Goal: Check status: Check status

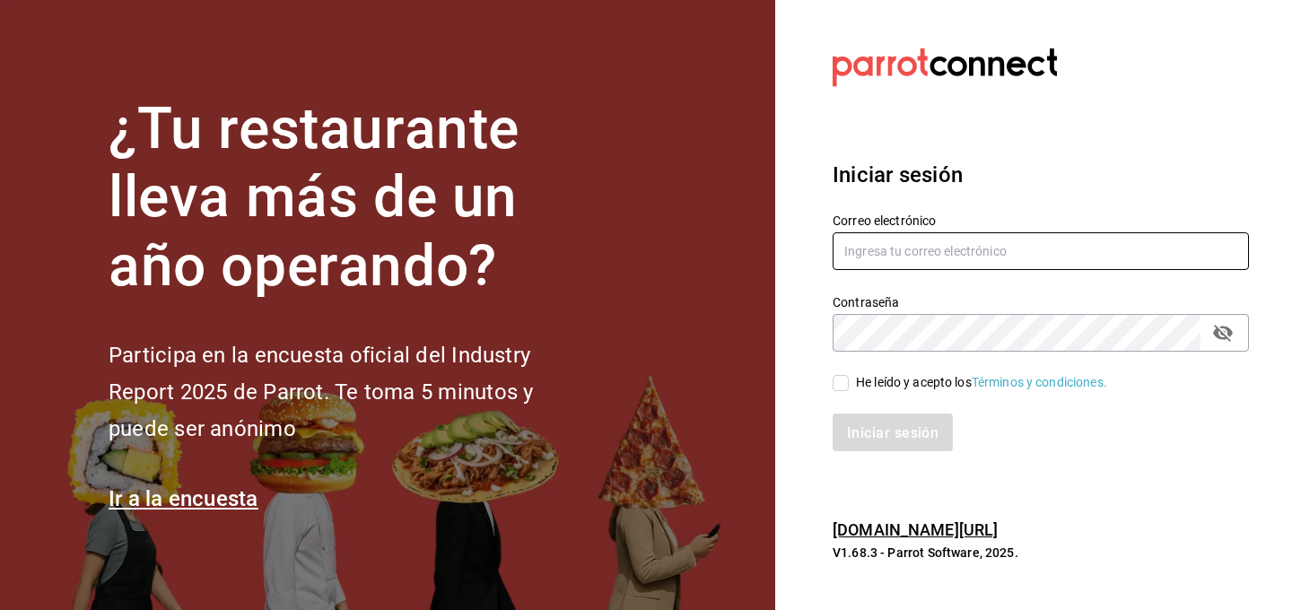
type input "[PERSON_NAME][EMAIL_ADDRESS][PERSON_NAME][DOMAIN_NAME]"
click at [838, 381] on input "He leído y acepto los Términos y condiciones." at bounding box center [841, 383] width 16 height 16
checkbox input "true"
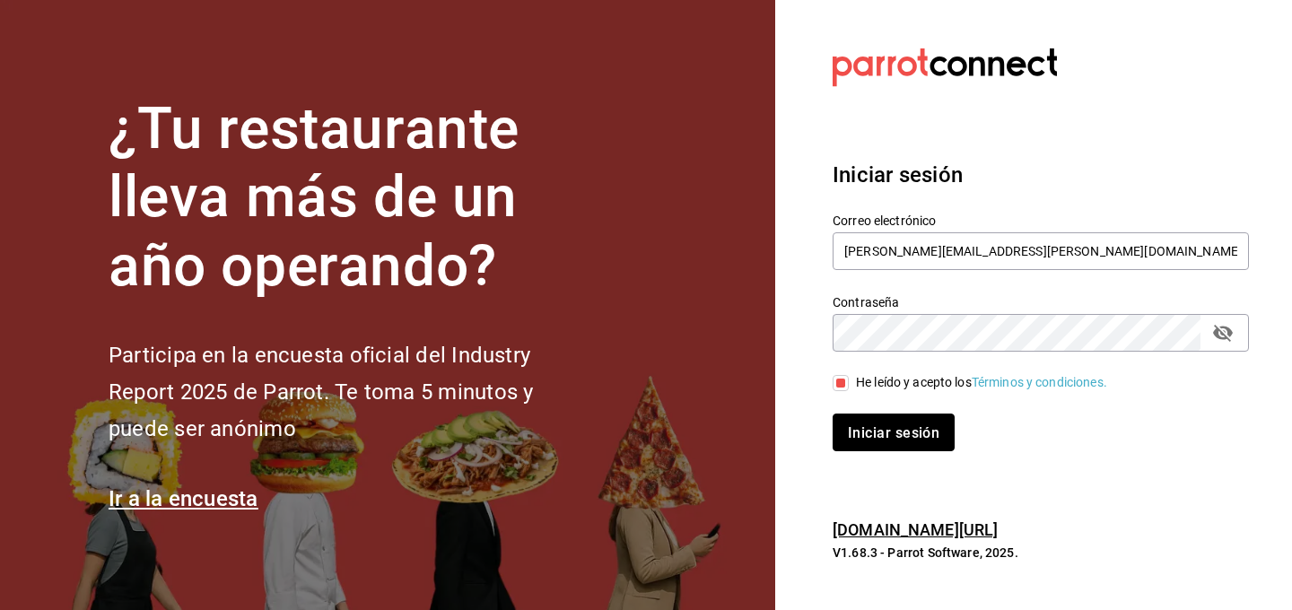
click at [863, 428] on font "Iniciar sesión" at bounding box center [894, 433] width 92 height 17
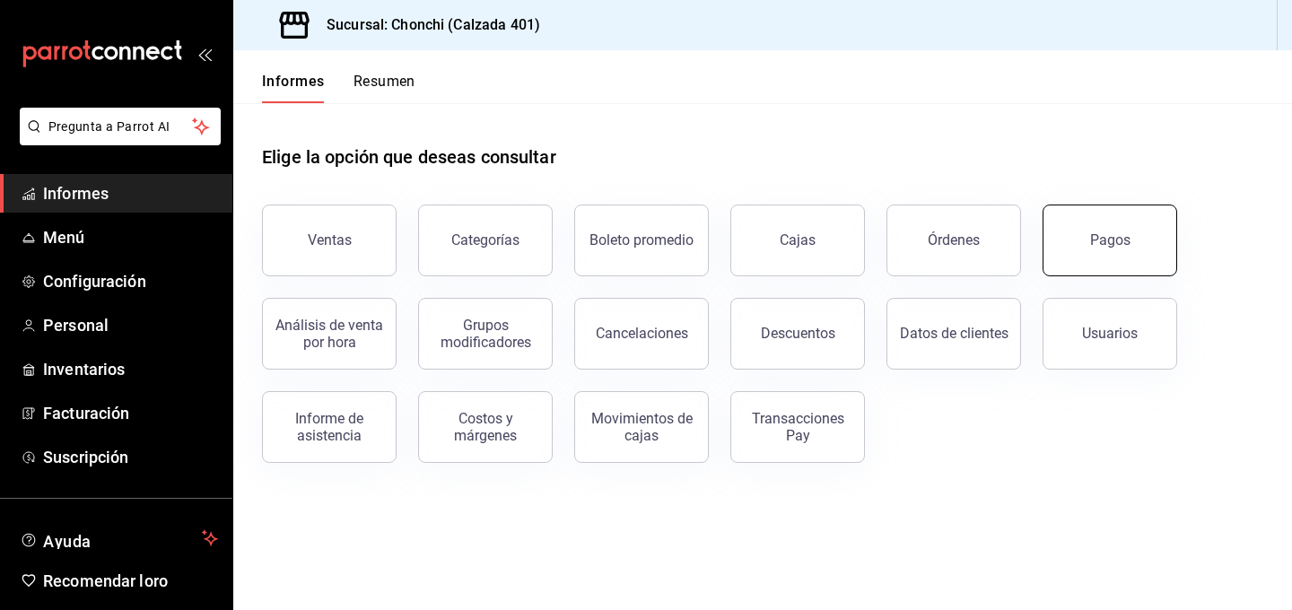
click at [1099, 236] on font "Pagos" at bounding box center [1110, 240] width 40 height 17
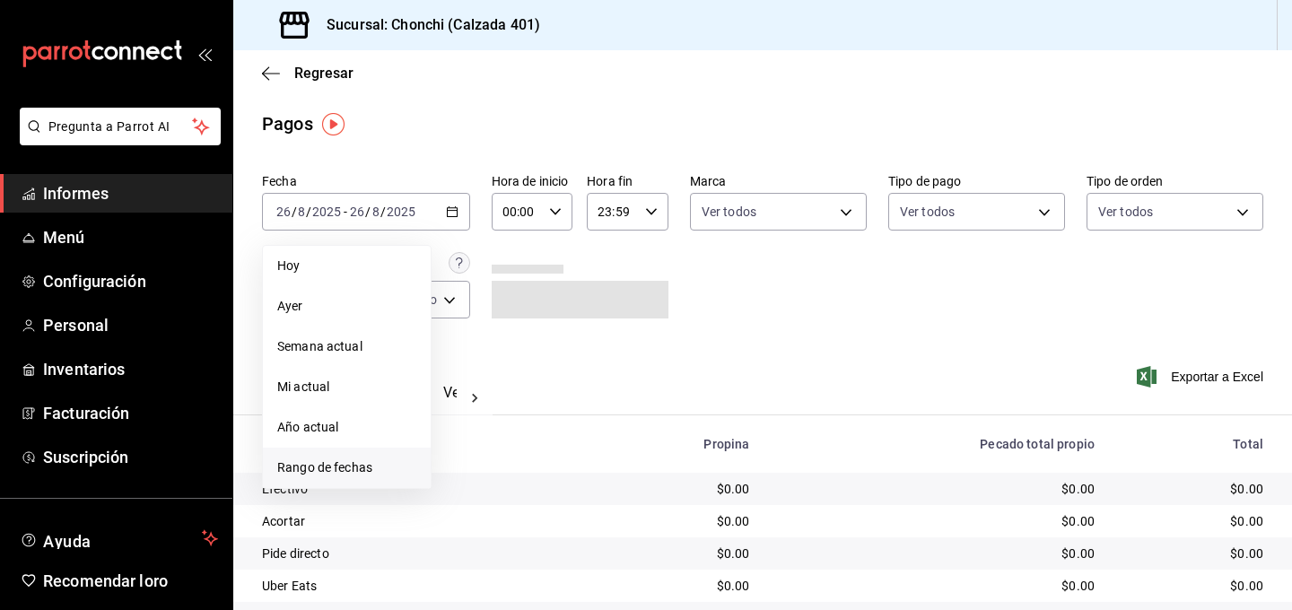
click at [293, 465] on font "Rango de fechas" at bounding box center [324, 467] width 95 height 14
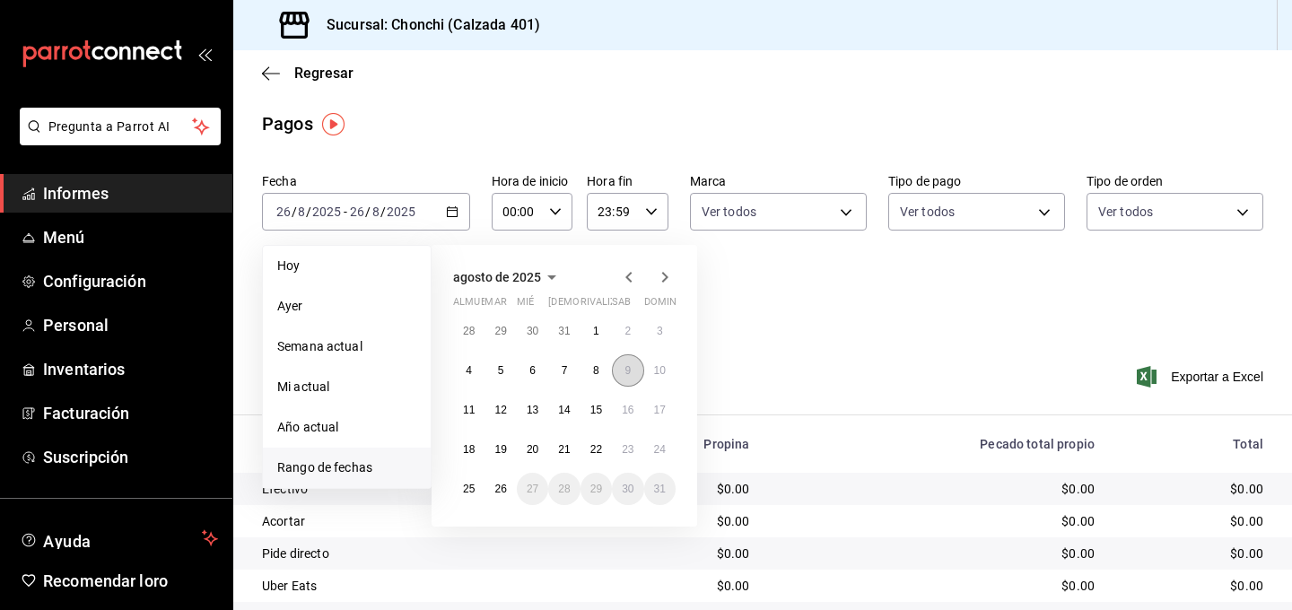
click at [626, 372] on font "9" at bounding box center [628, 370] width 6 height 13
click at [591, 403] on button "15" at bounding box center [596, 410] width 31 height 32
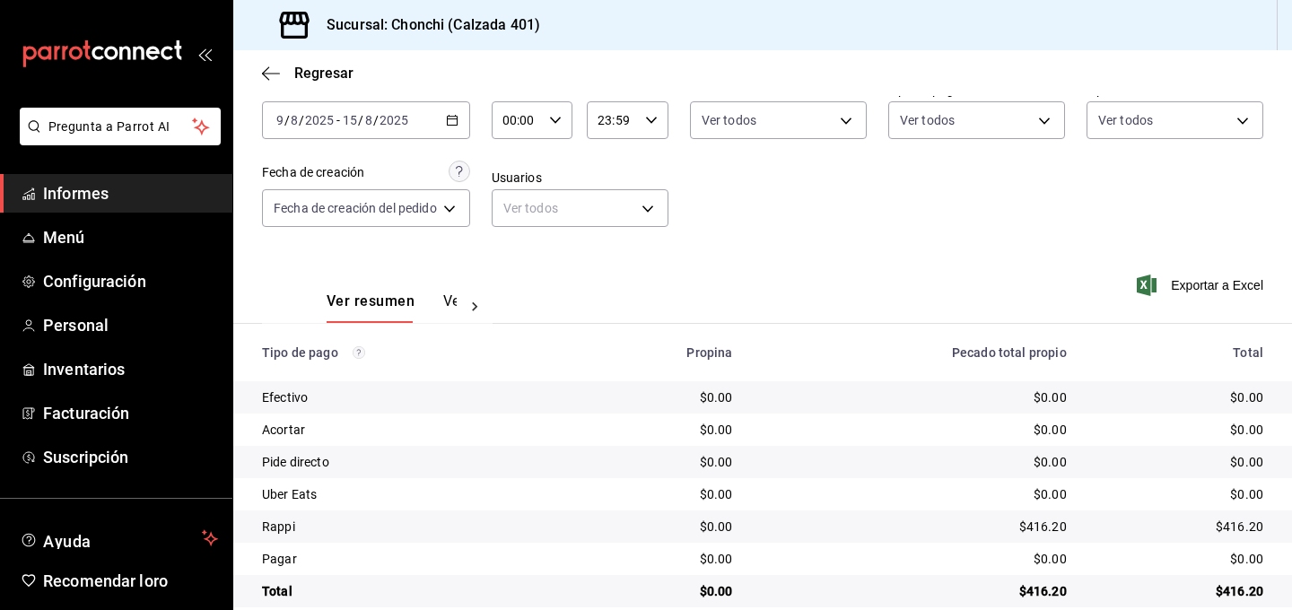
scroll to position [118, 0]
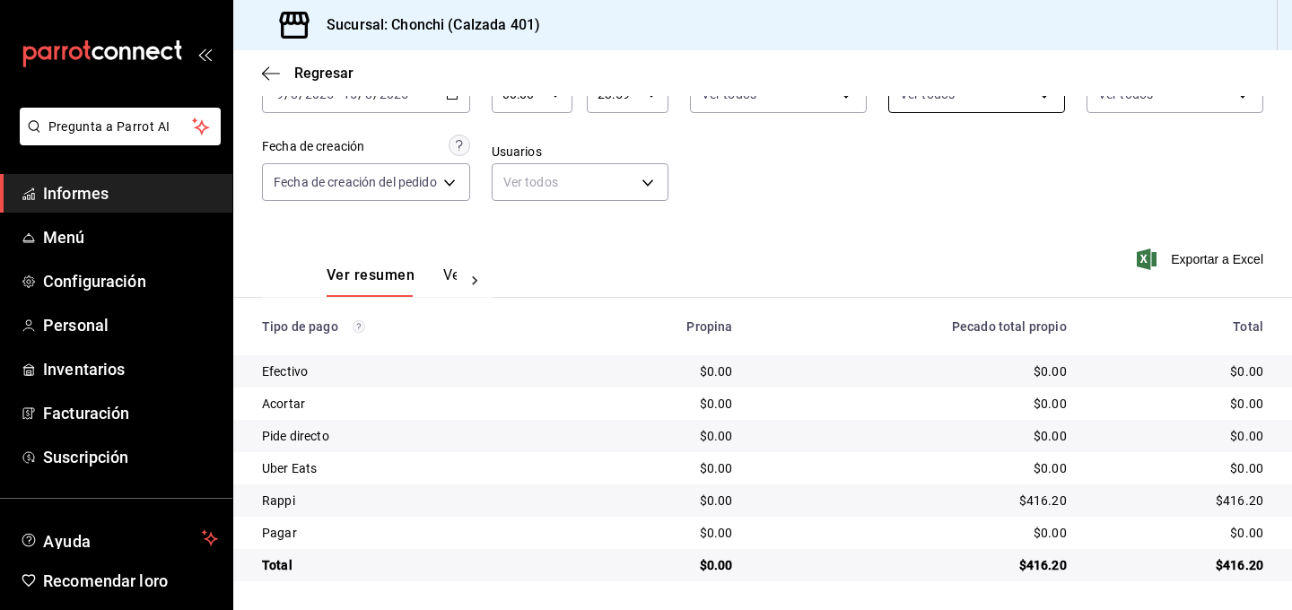
click at [947, 103] on body "Pregunta a Parrot AI Informes Menú Configuración Personal Inventarios Facturaci…" at bounding box center [646, 305] width 1292 height 610
click at [909, 263] on input "checkbox" at bounding box center [910, 264] width 16 height 16
checkbox input "true"
type input "5806fdda-4fa4-4f5d-b4ac-4be10b48514f"
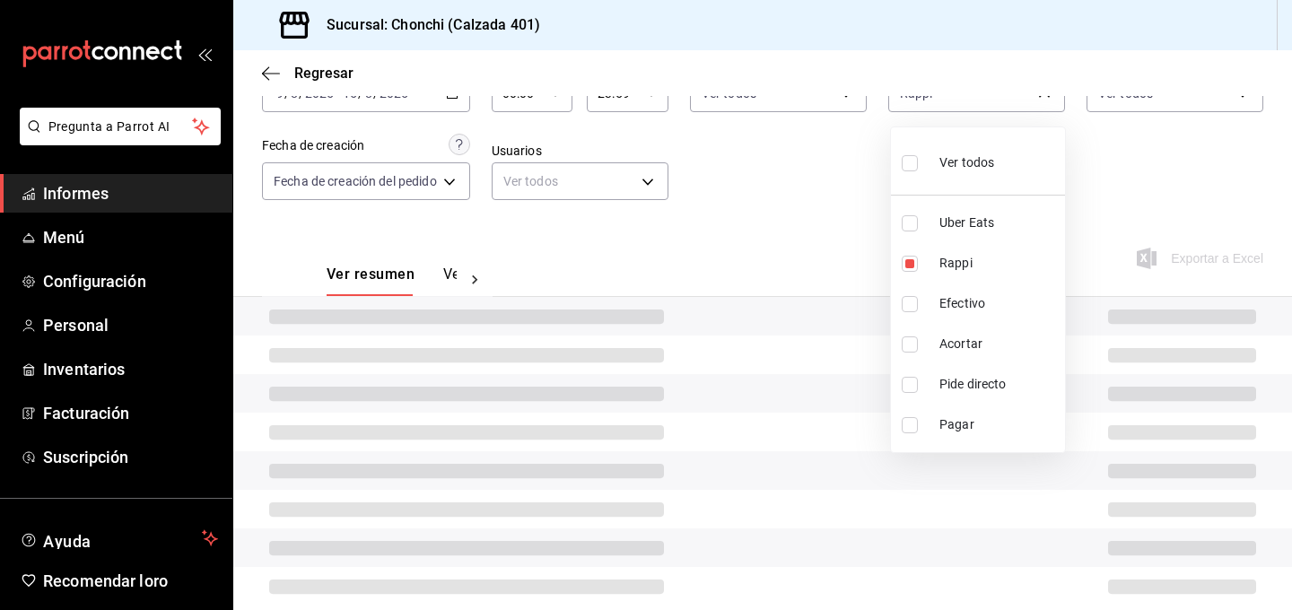
click at [798, 221] on div at bounding box center [646, 305] width 1292 height 610
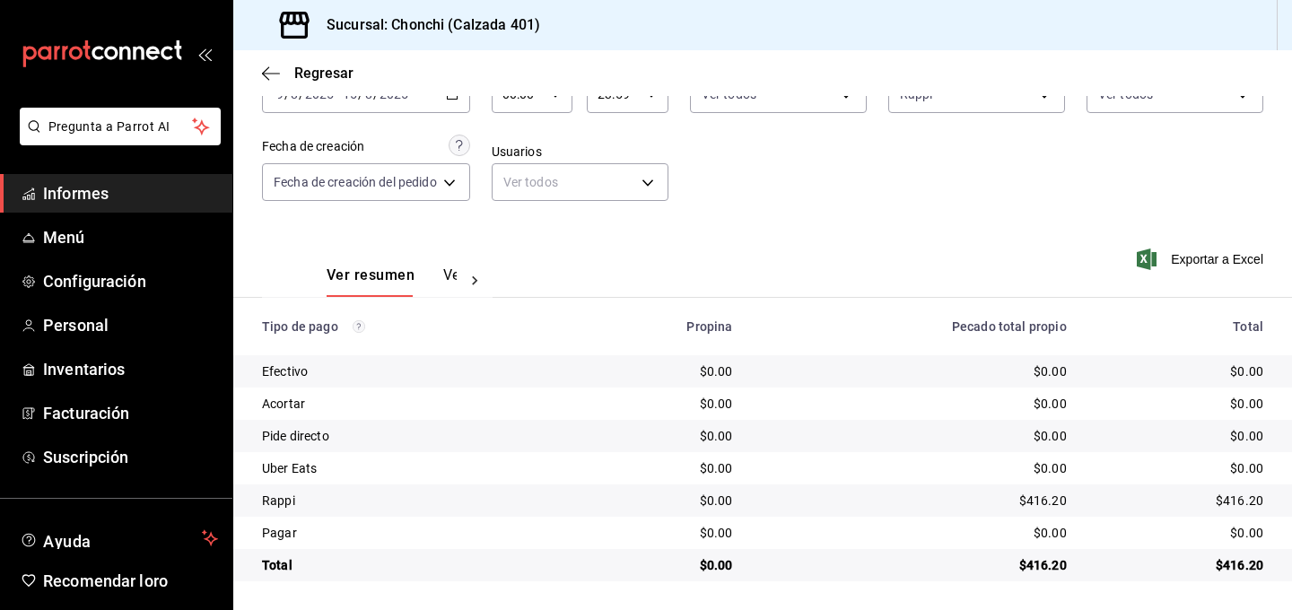
click at [438, 276] on div "Ver resumen Ver pagos" at bounding box center [392, 281] width 130 height 31
click at [451, 276] on font "Ver pagos" at bounding box center [476, 275] width 67 height 17
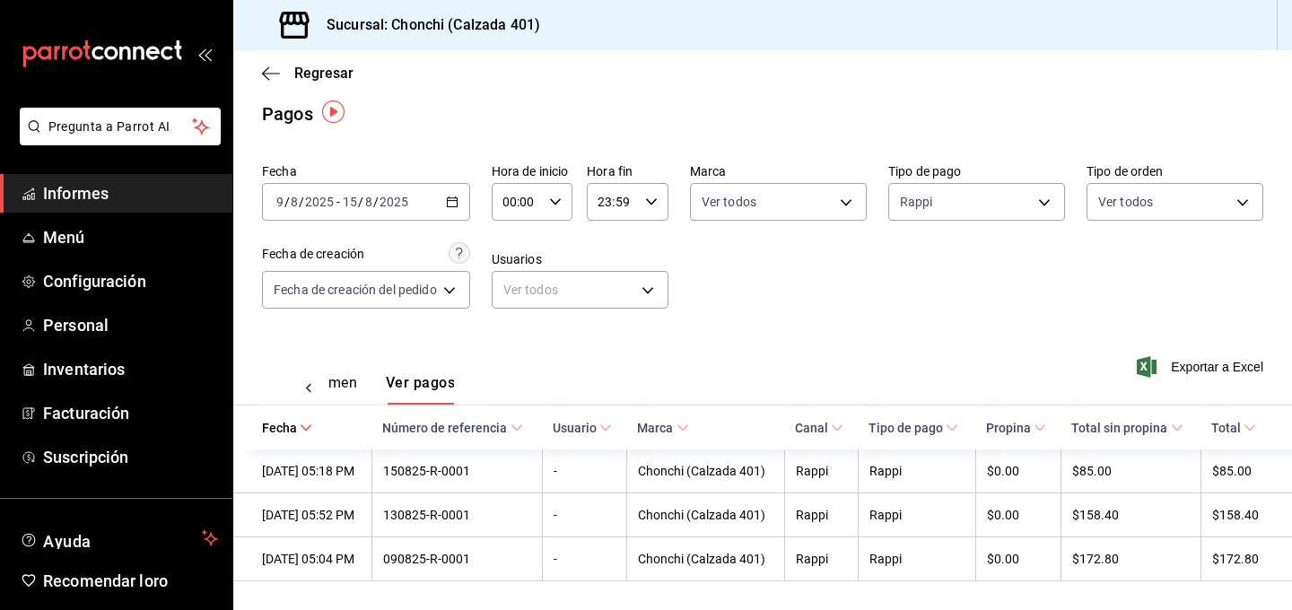
scroll to position [13, 0]
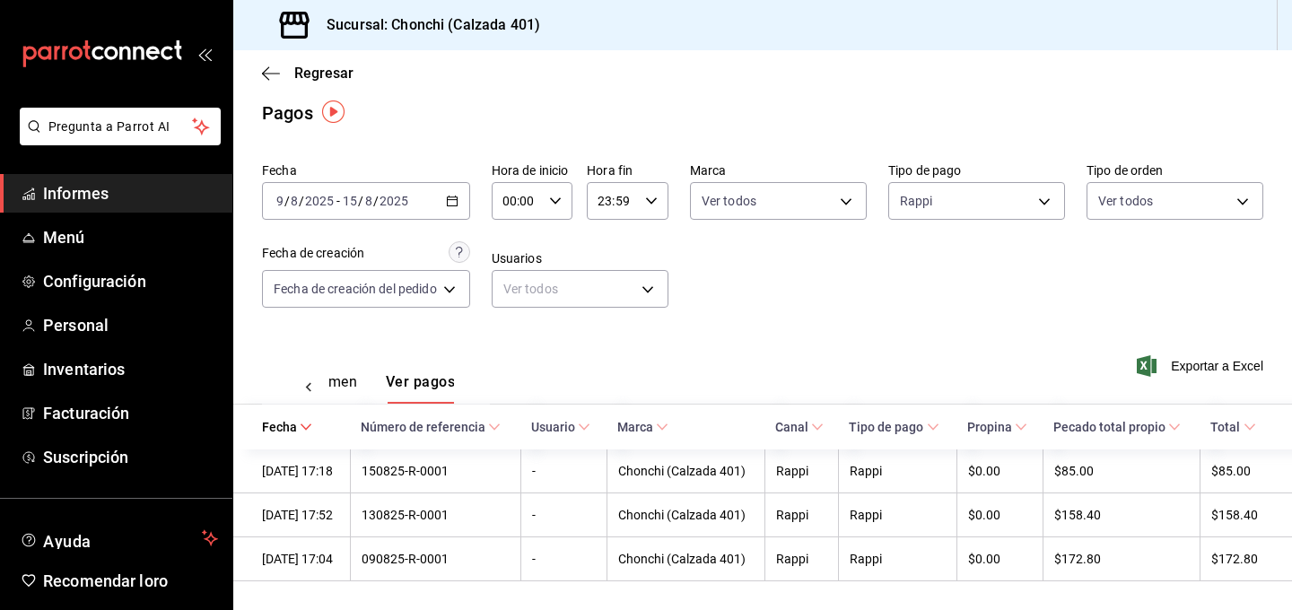
click at [451, 205] on icon "button" at bounding box center [452, 201] width 13 height 13
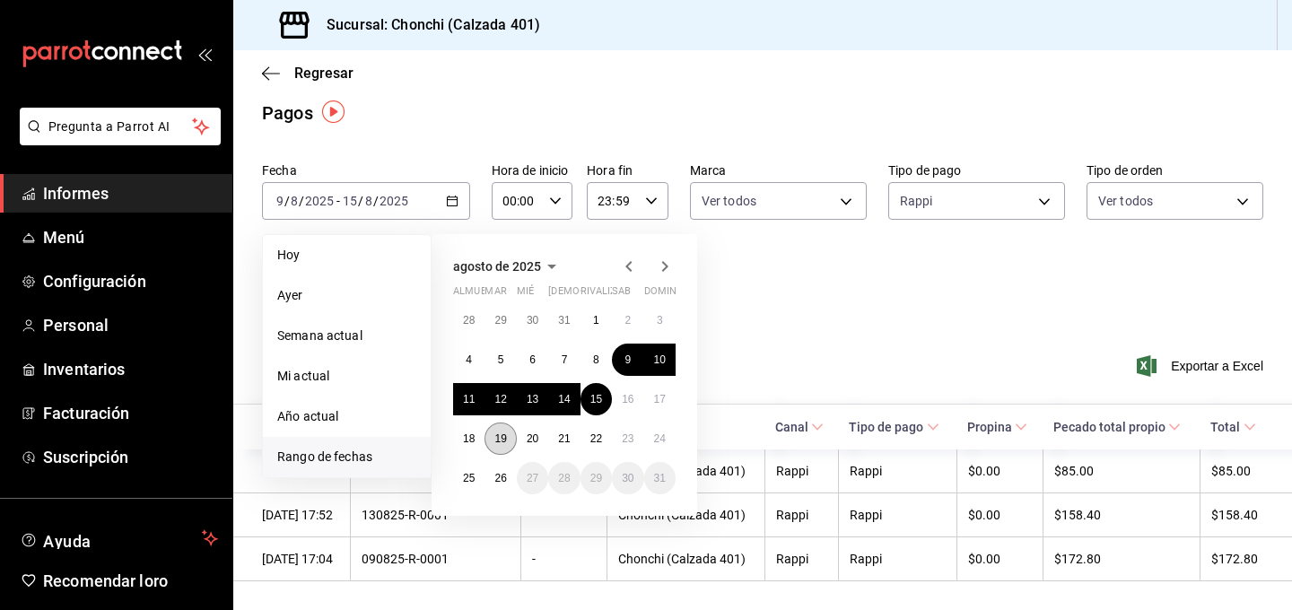
click at [504, 433] on font "19" at bounding box center [501, 439] width 12 height 13
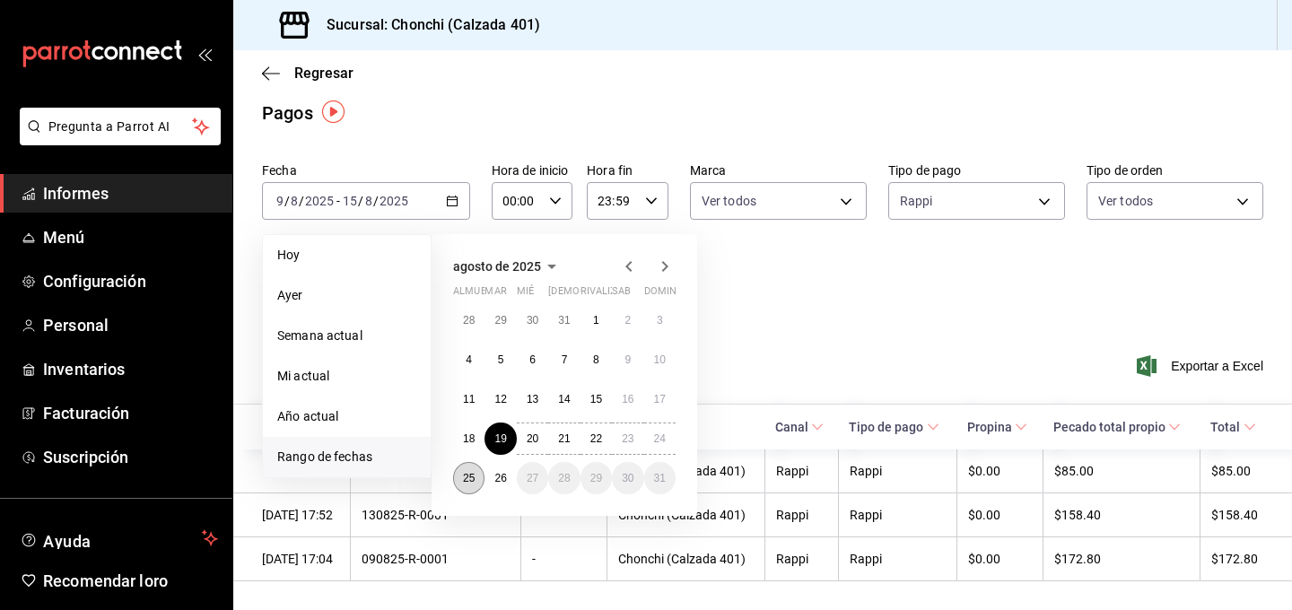
click at [464, 477] on font "25" at bounding box center [469, 478] width 12 height 13
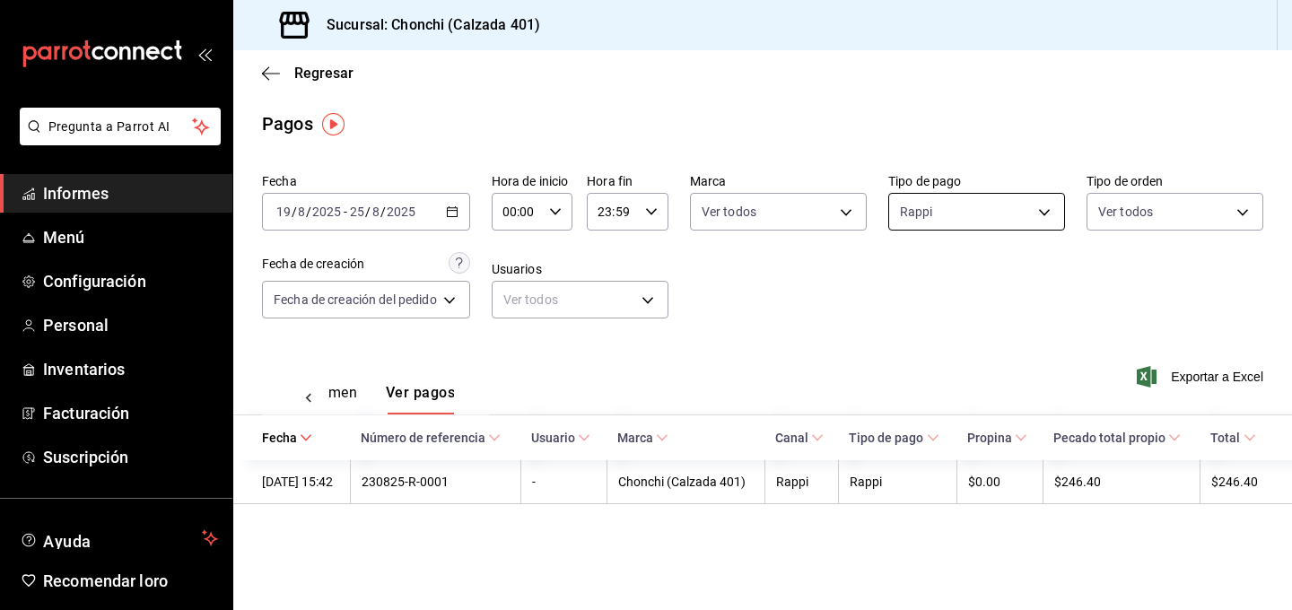
click at [904, 212] on body "Pregunta a Parrot AI Informes Menú Configuración Personal Inventarios Facturaci…" at bounding box center [646, 305] width 1292 height 610
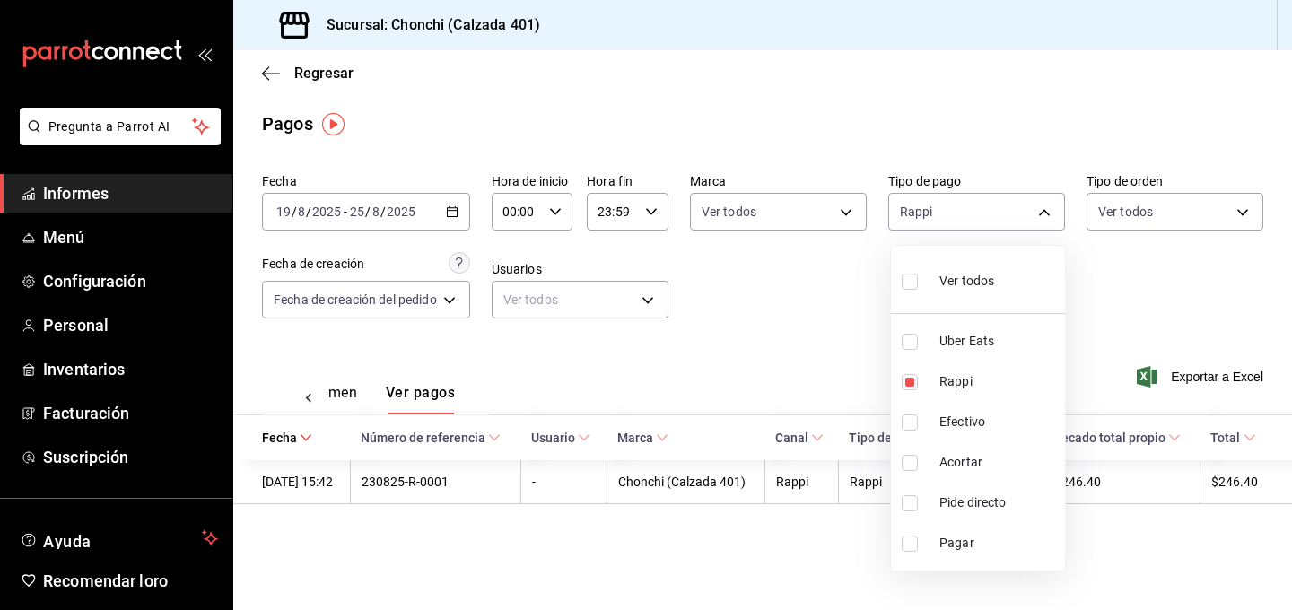
click at [907, 281] on input "checkbox" at bounding box center [910, 282] width 16 height 16
checkbox input "true"
type input "3a362361-4e65-4db7-bffe-8a88c552fff4,5806fdda-4fa4-4f5d-b4ac-4be10b48514f,e0cb4…"
checkbox input "true"
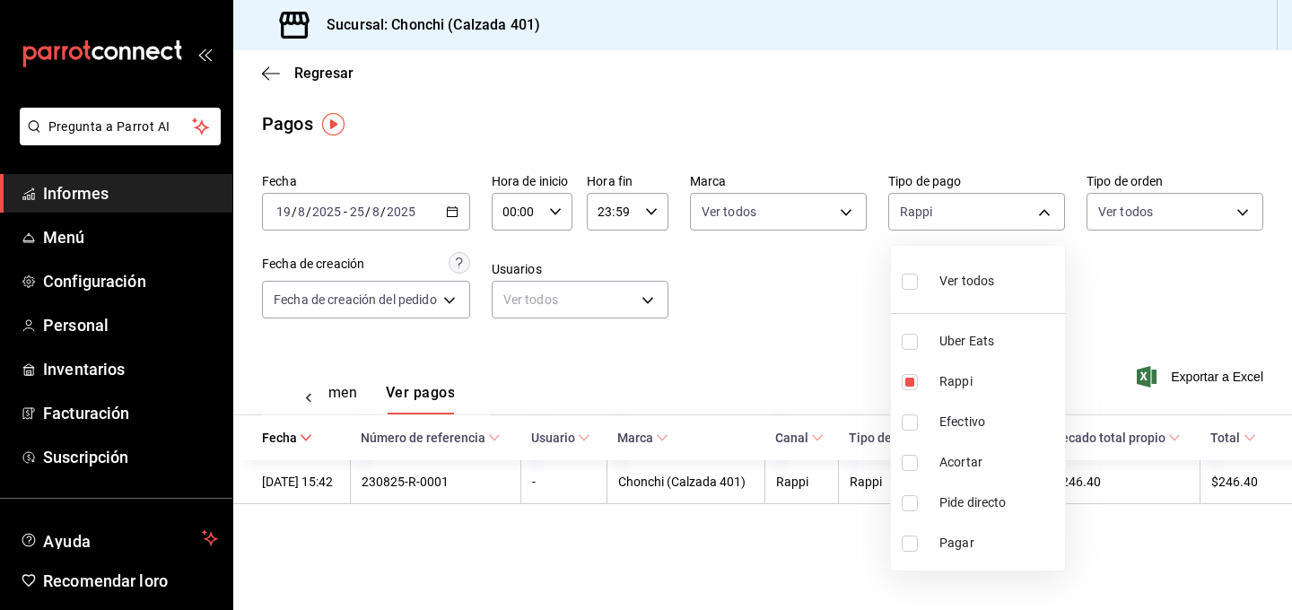
checkbox input "true"
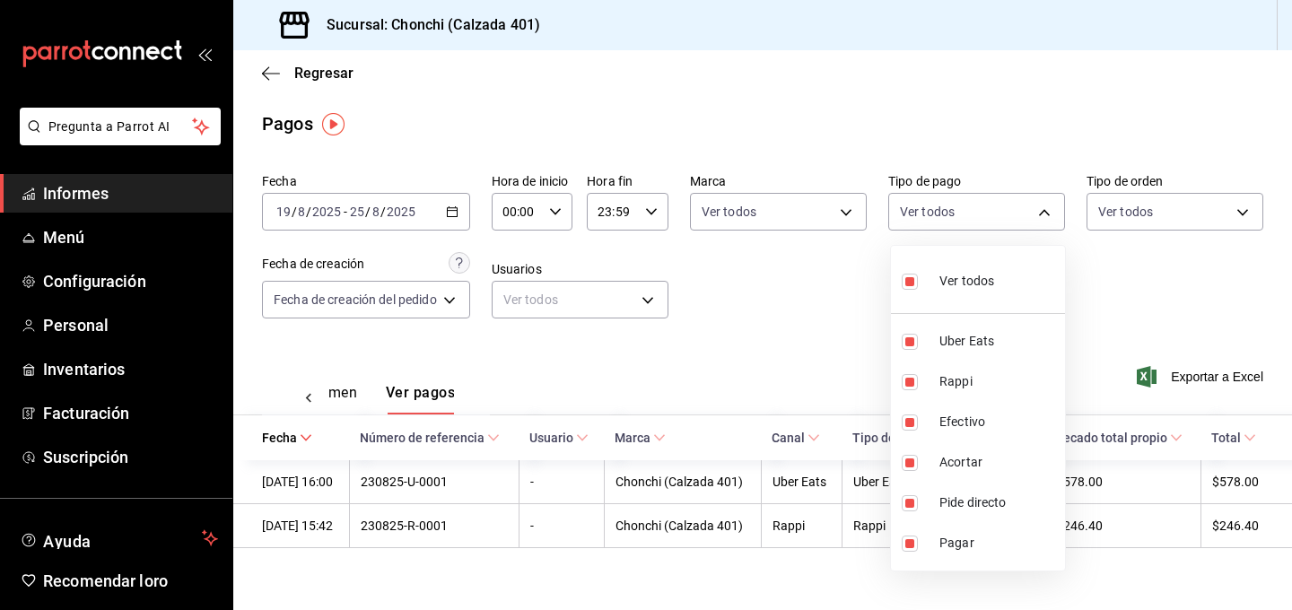
click at [677, 405] on div at bounding box center [646, 305] width 1292 height 610
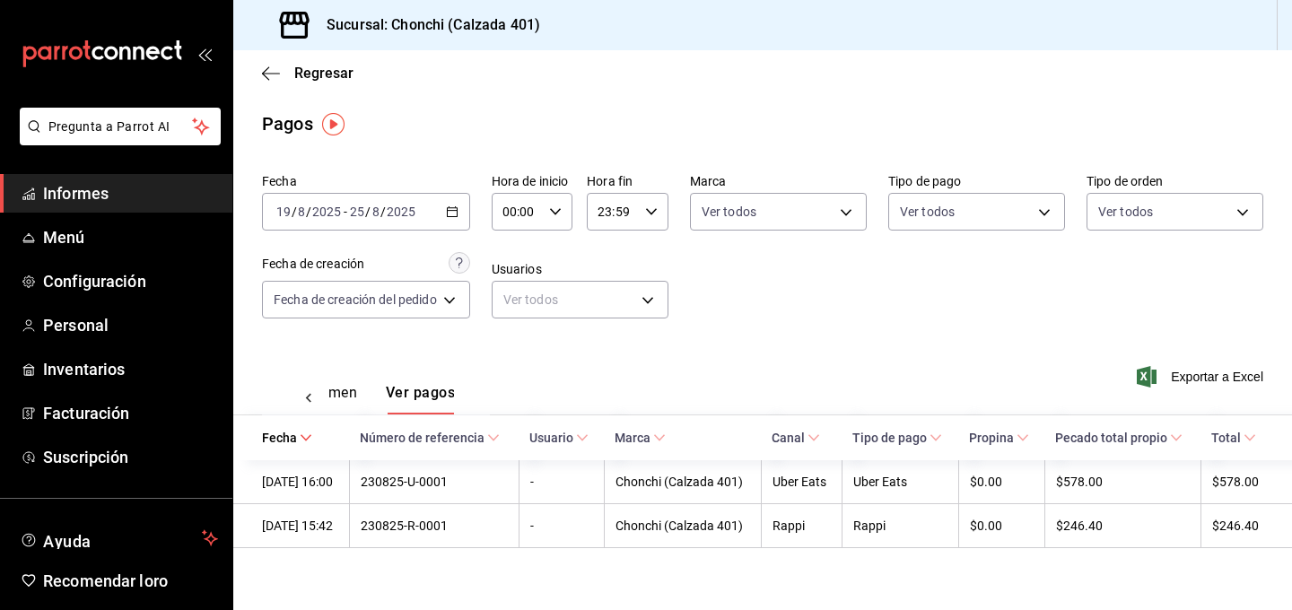
click at [335, 393] on font "Ver resumen" at bounding box center [315, 392] width 83 height 17
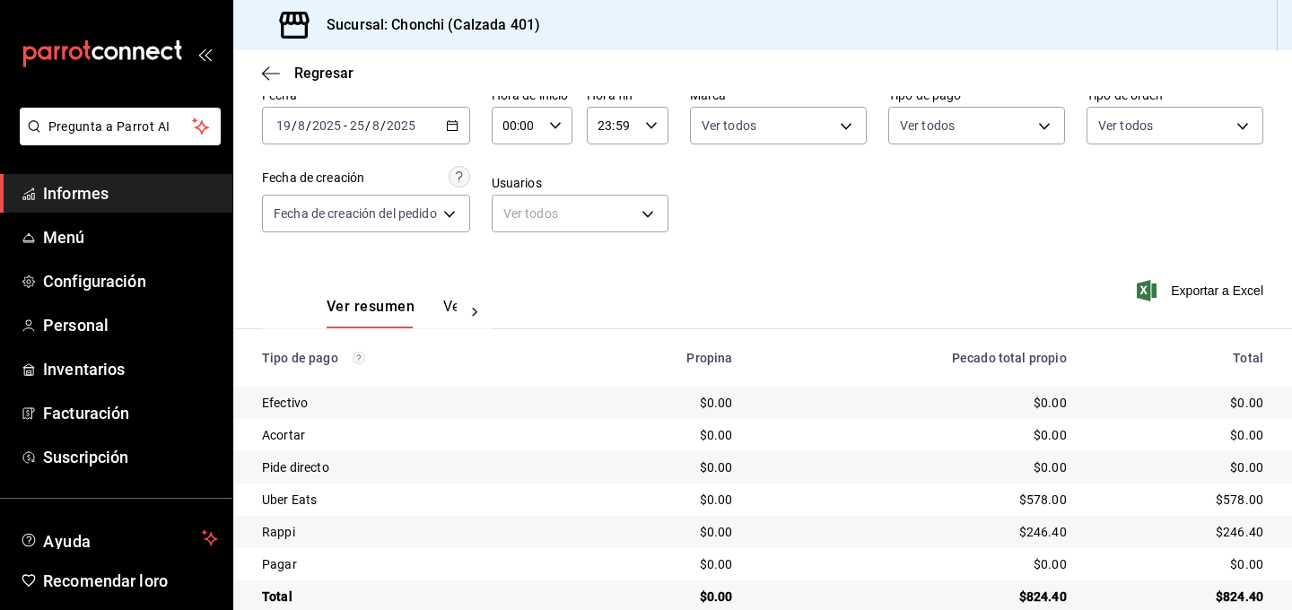
scroll to position [118, 0]
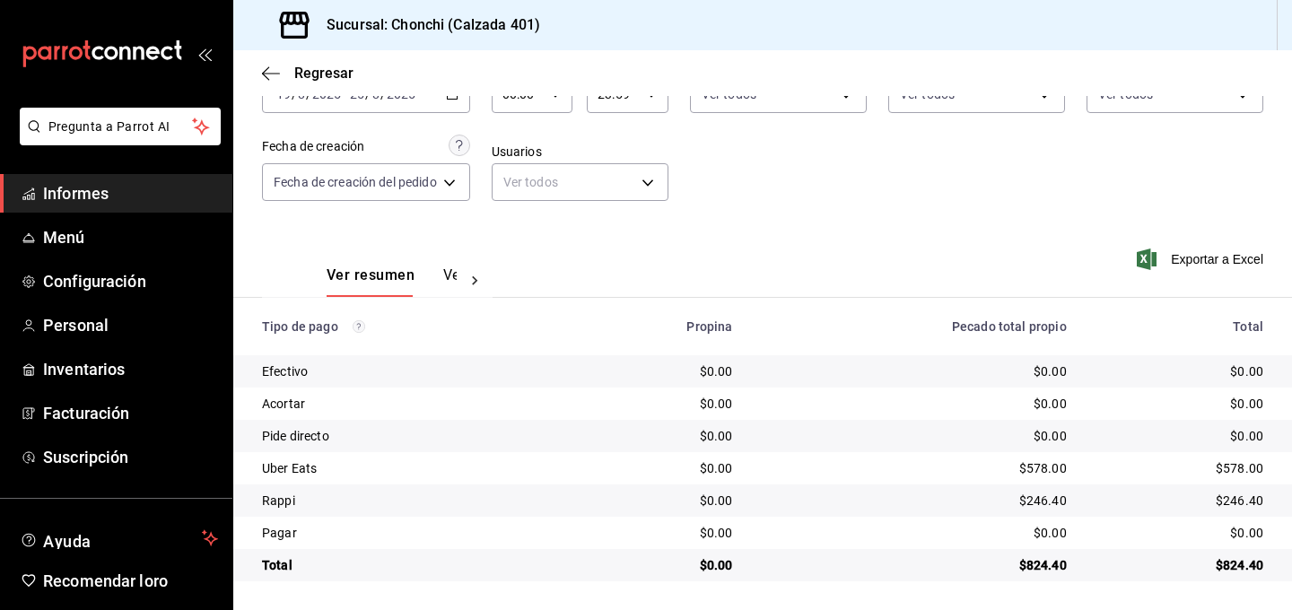
click at [448, 280] on font "Ver pagos" at bounding box center [476, 275] width 67 height 17
